Goal: Communication & Community: Answer question/provide support

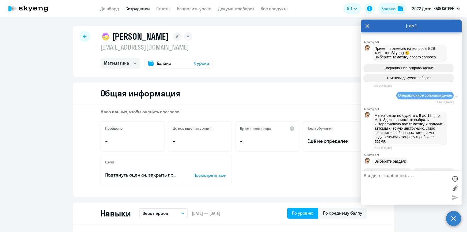
select select "math"
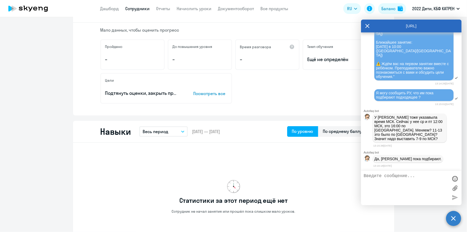
scroll to position [170, 0]
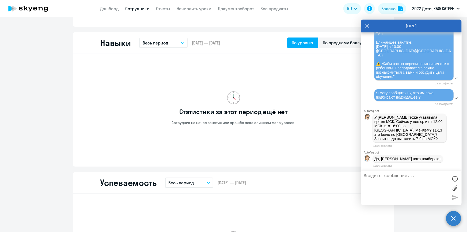
click at [383, 177] on textarea at bounding box center [406, 187] width 85 height 29
paste textarea "[DATE], [DATE] на 16-00,можно позже"
type textarea "У [PERSON_NAME] был запрос : [DATE], [DATE] на 16-00,можно позже"
click at [454, 196] on div at bounding box center [455, 197] width 8 height 8
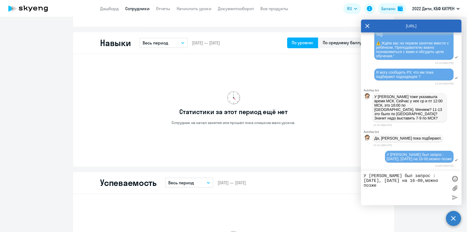
click at [408, 181] on textarea "У [PERSON_NAME] был запрос : [DATE], [DATE] на 16-00,можно позже" at bounding box center [406, 187] width 85 height 29
click at [391, 180] on textarea "У [PERSON_NAME] был запрос : [DATE], [DATE] на 16-00,можно позже" at bounding box center [406, 187] width 85 height 29
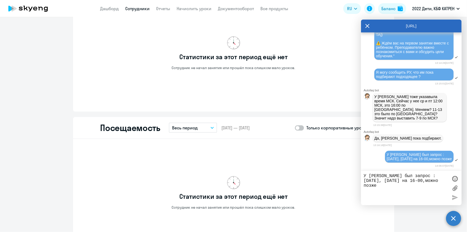
click at [401, 179] on textarea "У [PERSON_NAME] был запрос : [DATE], [DATE] на 16-00,можно позже" at bounding box center [406, 187] width 85 height 29
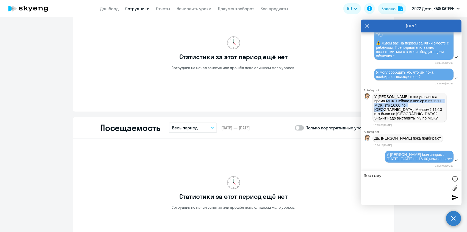
drag, startPoint x: 384, startPoint y: 128, endPoint x: 415, endPoint y: 132, distance: 30.5
click at [415, 120] on p "У [PERSON_NAME] тоже указавыла время МСК. Сейчас у нее ср и пт 12:00 МСК, это 1…" at bounding box center [409, 107] width 71 height 26
copy p "Сейчас у нее ср и пт 12:00 МСК, это 16:00 по [GEOGRAPHIC_DATA]."
click at [402, 120] on p "У [PERSON_NAME] тоже указавыла время МСК. Сейчас у нее ср и пт 12:00 МСК, это 1…" at bounding box center [409, 107] width 71 height 26
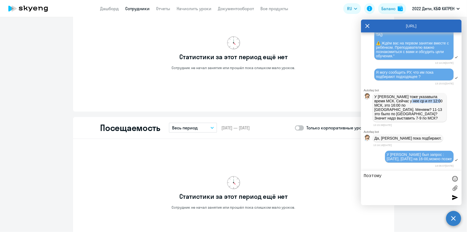
drag, startPoint x: 408, startPoint y: 103, endPoint x: 439, endPoint y: 105, distance: 30.6
click at [439, 105] on p "У [PERSON_NAME] тоже указавыла время МСК. Сейчас у нее ср и пт 12:00 МСК, это 1…" at bounding box center [409, 107] width 71 height 26
copy p "ср и пт 12:00 МСК"
click at [391, 176] on textarea "Поэтому" at bounding box center [406, 187] width 85 height 29
paste textarea "ср и пт 12:00 МСК"
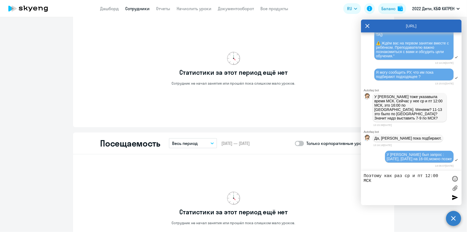
scroll to position [340, 0]
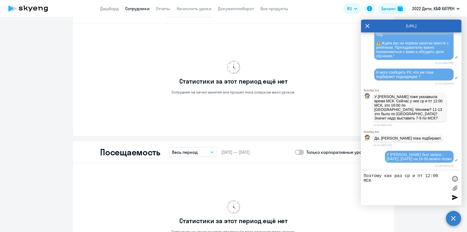
click at [404, 176] on textarea "Поэтому как раз ср и пт 12:00 МСК" at bounding box center [406, 187] width 85 height 29
click at [395, 179] on textarea "Поэтому как раз ср и пт 12:00 МСК" at bounding box center [406, 187] width 85 height 29
click at [411, 190] on textarea "Поэтому как раз ср и пт 12:00 МСК - это то что нужно ([GEOGRAPHIC_DATA] 16:00)" at bounding box center [406, 187] width 85 height 29
type textarea "Поэтому как раз ср и пт 12:00 МСК - это то что нужно ([GEOGRAPHIC_DATA] 16:00)"
click at [455, 178] on div at bounding box center [455, 178] width 8 height 8
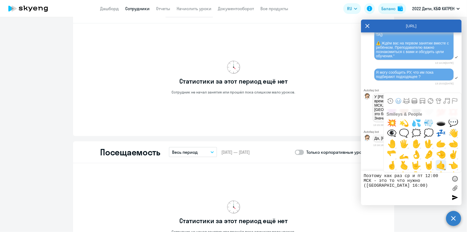
scroll to position [316, 0]
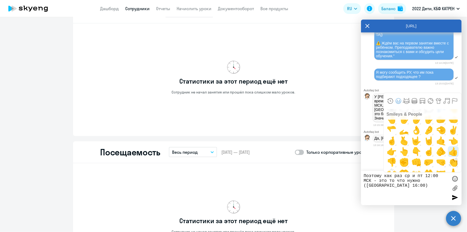
click at [449, 152] on span "👍" at bounding box center [453, 151] width 13 height 11
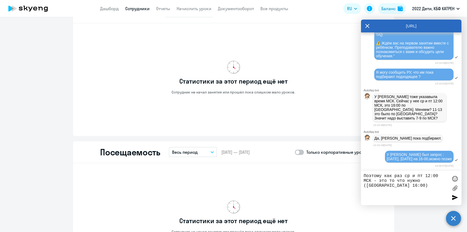
click at [456, 196] on div at bounding box center [455, 197] width 8 height 8
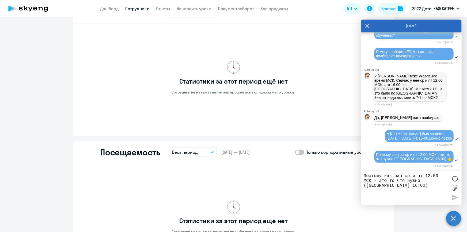
click at [386, 177] on textarea "Поэтому как раз ср и пт 12:00 МСК - это то что нужно ([GEOGRAPHIC_DATA] 16:00)" at bounding box center [406, 187] width 85 height 29
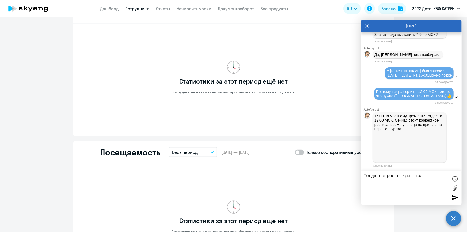
scroll to position [16746, 0]
type textarea "Тогда вопрос открыт только по"
drag, startPoint x: 440, startPoint y: 179, endPoint x: 336, endPoint y: 183, distance: 104.4
click at [336, 183] on body "Дашборд Сотрудники Отчеты Начислить уроки Документооборот Все продукты Дашборд …" at bounding box center [233, 116] width 467 height 232
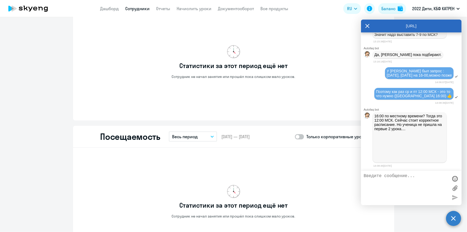
scroll to position [365, 0]
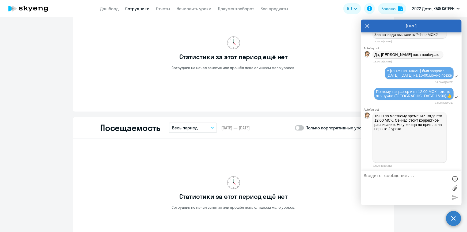
click at [398, 181] on textarea at bounding box center [406, 187] width 85 height 29
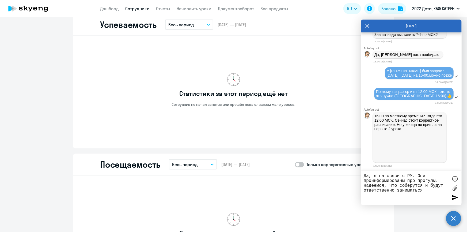
scroll to position [316, 0]
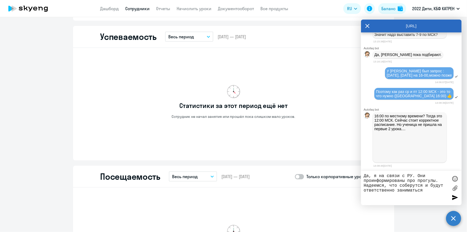
type textarea "Да, я на связи с РУ. Они проинформированы про прогулы. Надеемся, что соберутся …"
click at [455, 195] on div at bounding box center [455, 197] width 8 height 8
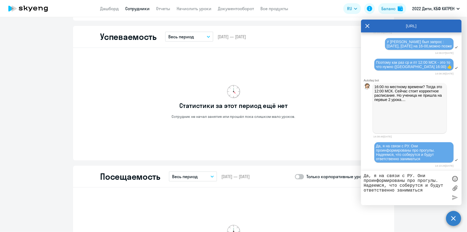
scroll to position [16775, 0]
click at [399, 175] on textarea "Да, я на связи с РУ. Они проинформированы про прогулы. Надеемся, что соберутся …" at bounding box center [406, 187] width 85 height 29
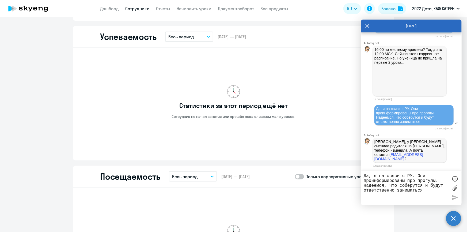
scroll to position [16808, 0]
click at [393, 177] on textarea "Да, я на связи с РУ. Они проинформированы про прогулы. Надеемся, что соберутся …" at bounding box center [406, 187] width 85 height 29
click at [395, 180] on textarea "про почту не писали. Пусть будет та же. У мам проблемы с ватсапом." at bounding box center [406, 187] width 85 height 29
click at [399, 187] on textarea "про почту не писали. Пусть будет та же. У мамы проблемы с ватсапом." at bounding box center [406, 187] width 85 height 29
drag, startPoint x: 366, startPoint y: 176, endPoint x: 364, endPoint y: 175, distance: 2.7
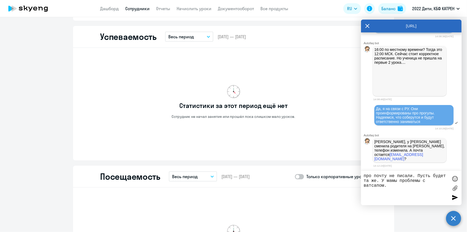
click at [364, 175] on textarea "про почту не писали. Пусть будет та же. У мамы проблемы с ватсапом." at bounding box center [406, 187] width 85 height 29
click at [390, 186] on textarea "Про почту не писали. Пусть будет та же. У мамы проблемы с ватсапом." at bounding box center [406, 187] width 85 height 29
click at [382, 180] on textarea "Про почту не писали. Пусть будет та же. У мамы проблемы с ватсапом." at bounding box center [406, 187] width 85 height 29
click at [377, 180] on textarea "Про почту не писали. Пусть будет та же. У мамы проблемы с ватсапом." at bounding box center [406, 187] width 85 height 29
click at [378, 181] on textarea "Про почту не писали. Пусть будет та же. У мамы проблемы с ватсапом." at bounding box center [406, 187] width 85 height 29
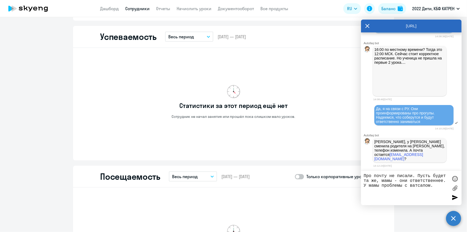
drag, startPoint x: 445, startPoint y: 181, endPoint x: 402, endPoint y: 183, distance: 43.4
click at [402, 183] on textarea "Про почту не писали. Пусть будет та же, мамы - они ответственнее. У мамы пробле…" at bounding box center [406, 187] width 85 height 29
click at [415, 182] on textarea "Про почту не писали. Пусть будет та же, мамы - они ответственнее. У мамы пробле…" at bounding box center [406, 187] width 85 height 29
click at [438, 181] on textarea "Про почту не писали. Пусть будет та же, мамы - они ответственнее. У мамы пробле…" at bounding box center [406, 187] width 85 height 29
click at [443, 182] on textarea "Про почту не писали. Пусть будет та же, мамы - они ответственнее. У мамы пробле…" at bounding box center [406, 187] width 85 height 29
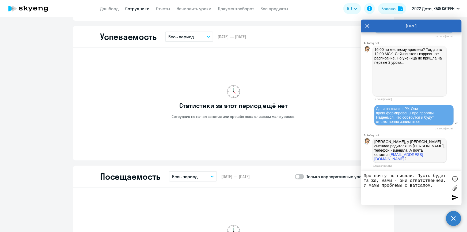
click at [441, 191] on textarea "Про почту не писали. Пусть будет та же, мамы - они ответственней. У мамы пробле…" at bounding box center [406, 187] width 85 height 29
click at [438, 186] on textarea "Про почту не писали. Пусть будет та же, мамы - они ответственней. У мамы пробле…" at bounding box center [406, 187] width 85 height 29
drag, startPoint x: 411, startPoint y: 180, endPoint x: 416, endPoint y: 180, distance: 5.1
click at [416, 180] on textarea "Про почту не писали. Пусть будет та же, мамы - они ответственней. У мамы пробле…" at bounding box center [406, 187] width 85 height 29
click at [419, 180] on textarea "Про почту не писали. Пусть будет та же, мамы - они ответственней. У мамы пробле…" at bounding box center [406, 187] width 85 height 29
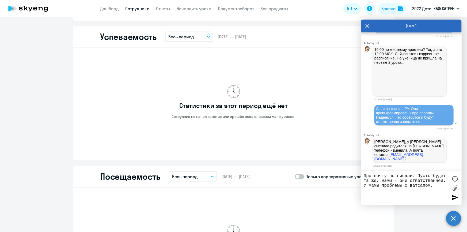
drag, startPoint x: 401, startPoint y: 182, endPoint x: 417, endPoint y: 180, distance: 16.1
click at [418, 180] on textarea "Про почту не писали. Пусть будет та же, мамы - они ответственней. У мамы пробле…" at bounding box center [406, 187] width 85 height 29
drag, startPoint x: 382, startPoint y: 180, endPoint x: 393, endPoint y: 75, distance: 105.5
click at [442, 182] on textarea "Про почту не писали. Пусть будет та же, мамы - они ответственней. У мамы пробле…" at bounding box center [406, 187] width 85 height 29
click at [441, 182] on textarea "Про почту не писали. Пусть будет та же, мамы - они ответственней. У мамы пробле…" at bounding box center [406, 187] width 85 height 29
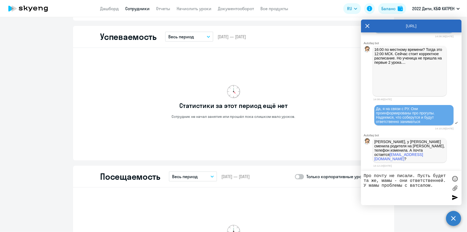
click at [442, 181] on textarea "Про почту не писали. Пусть будет та же, мамы - они ответственней. У мамы пробле…" at bounding box center [406, 187] width 85 height 29
click at [444, 181] on textarea "Про почту не писали. Пусть будет та же, мамы - они ответственней. У мамы пробле…" at bounding box center [406, 187] width 85 height 29
click at [442, 184] on textarea "Про почту не писали. Пусть будет та же, мамы - они ответственнее. У мамы пробле…" at bounding box center [406, 187] width 85 height 29
click at [437, 187] on textarea "Про почту не писали. Пусть будет та же, мамы - они ответственнее. У мамы пробле…" at bounding box center [406, 187] width 85 height 29
click at [382, 186] on textarea "Про почту не писали. Пусть будет та же, мамы - они ответственнее. У мамы пробле…" at bounding box center [406, 187] width 85 height 29
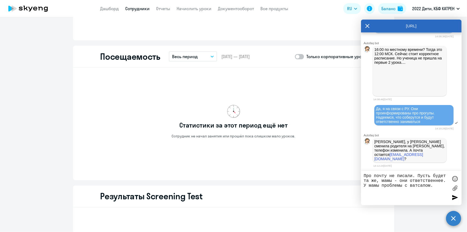
scroll to position [438, 0]
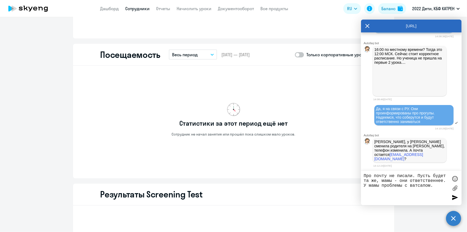
click at [438, 189] on textarea "Про почту не писали. Пусть будет та же, мамы - они ответственнее. У мамы пробле…" at bounding box center [406, 187] width 85 height 29
type textarea "Про почту не писали. Пусть будет та же, мамы - они ответственнее. У мамы пробле…"
click at [454, 197] on div at bounding box center [455, 197] width 8 height 8
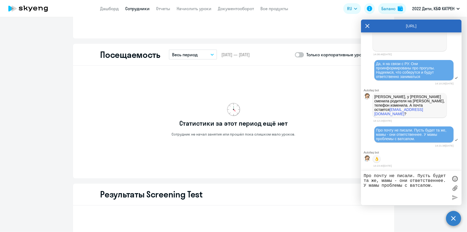
scroll to position [562, 0]
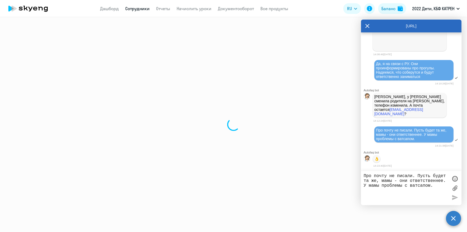
select select "30"
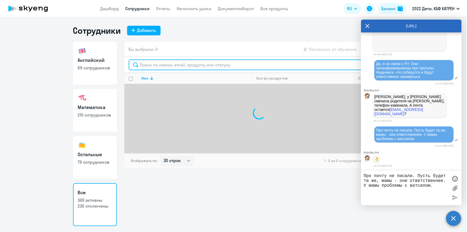
click at [170, 64] on input "text" at bounding box center [259, 64] width 261 height 11
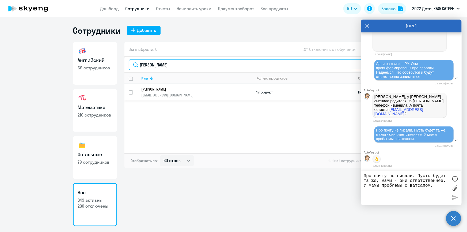
type input "[PERSON_NAME]"
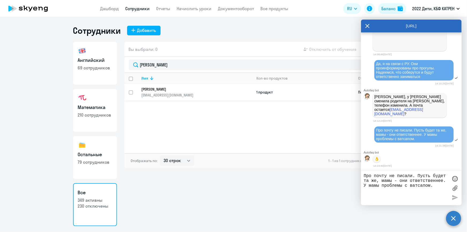
click at [171, 93] on p "[EMAIL_ADDRESS][DOMAIN_NAME]" at bounding box center [197, 95] width 110 height 5
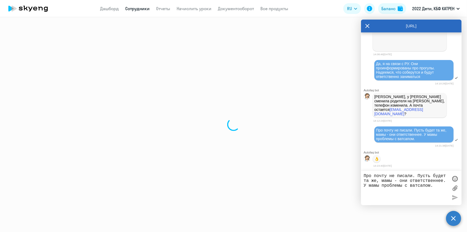
select select "math"
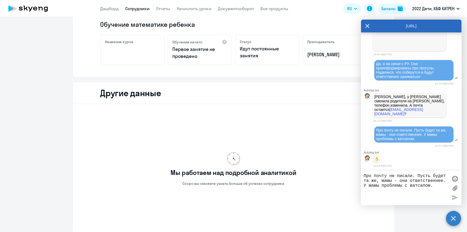
scroll to position [142, 0]
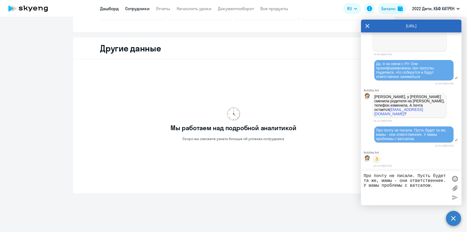
click at [109, 9] on link "Дашборд" at bounding box center [109, 8] width 19 height 5
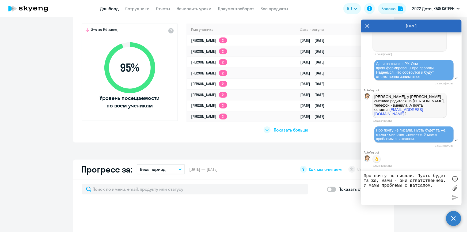
scroll to position [16855, 0]
select select "30"
click at [291, 130] on span "Показать больше" at bounding box center [291, 130] width 35 height 6
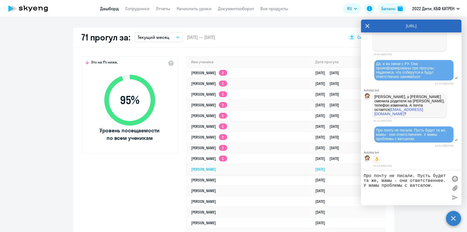
scroll to position [155, 0]
